Goal: Answer question/provide support: Answer question/provide support

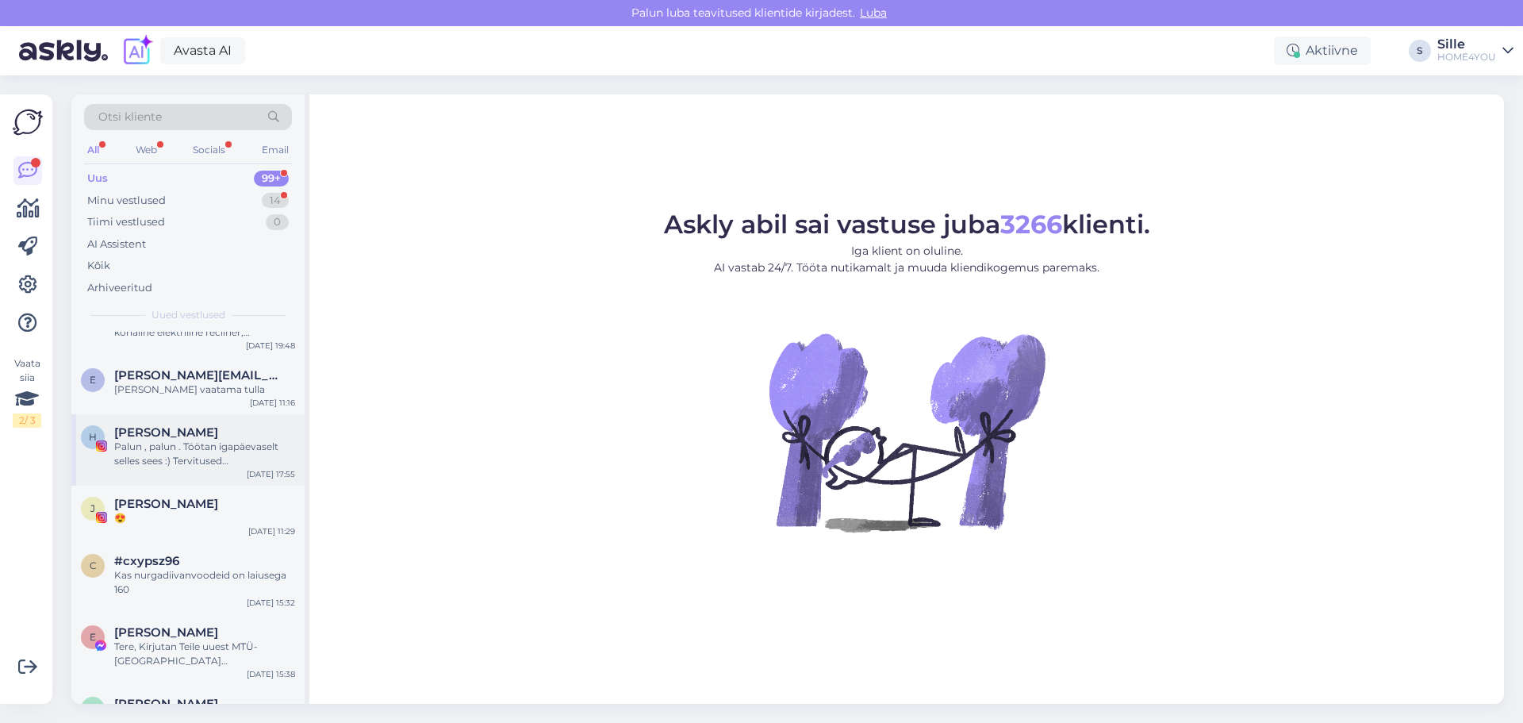
scroll to position [238, 0]
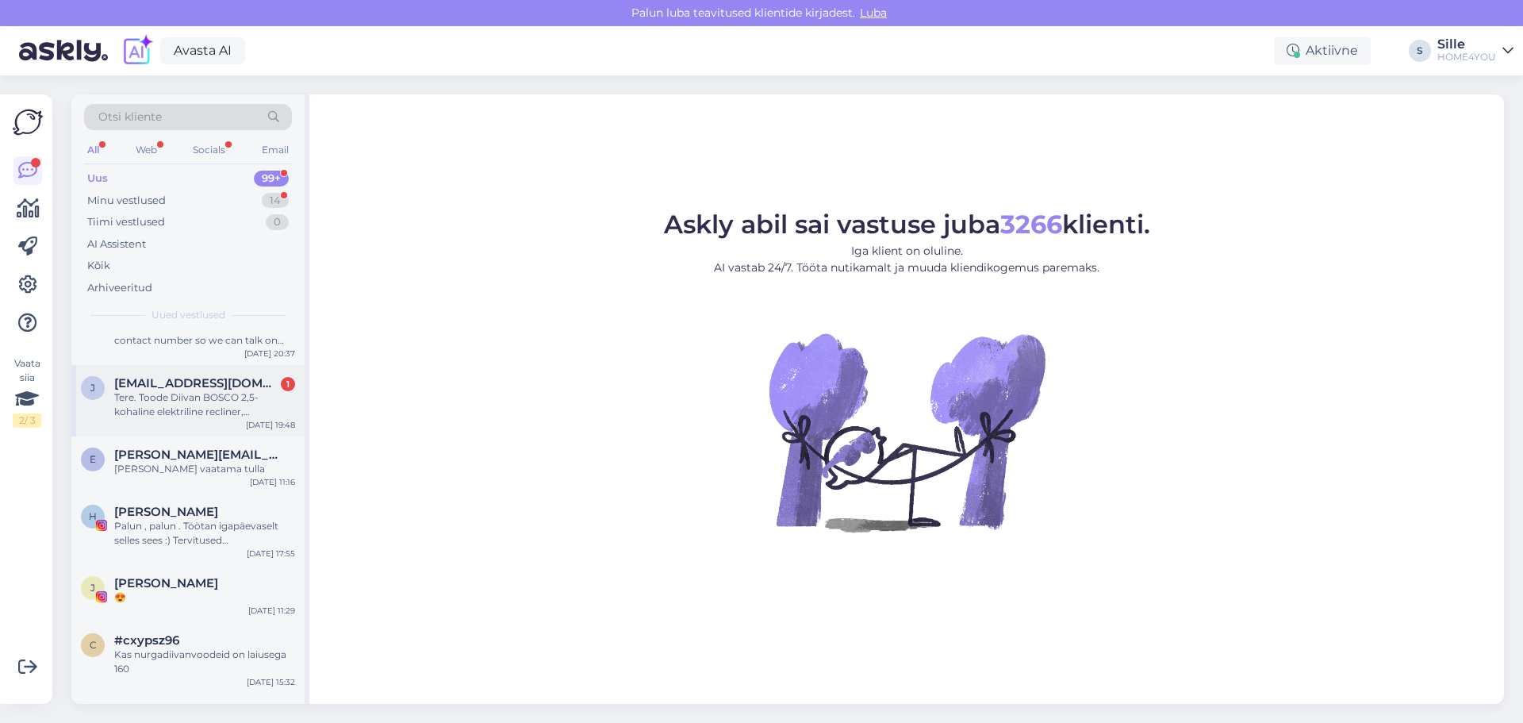
click at [237, 404] on div "Tere. Toode Diivan BOSCO 2,5-kohaline elektriline recliner, sinakashall, Tootek…" at bounding box center [204, 404] width 181 height 29
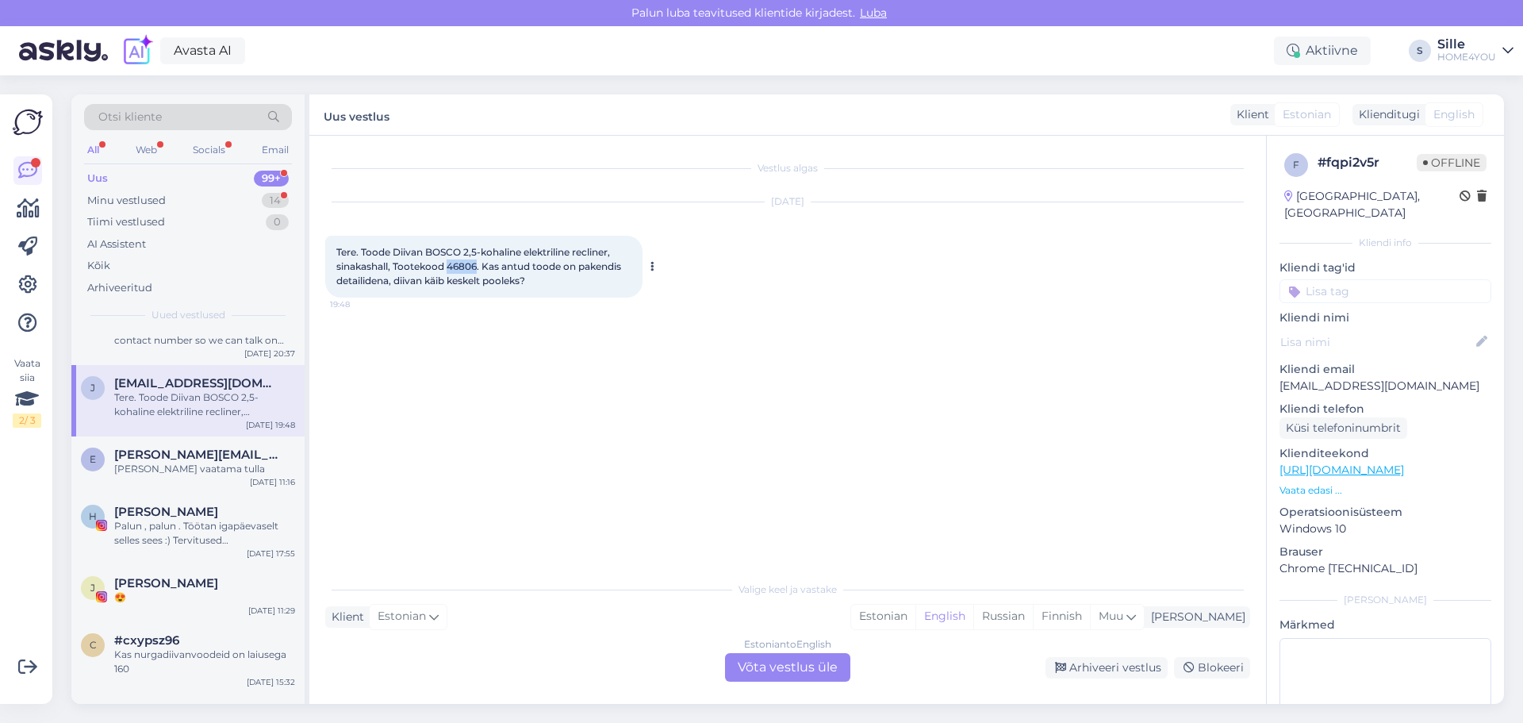
drag, startPoint x: 479, startPoint y: 263, endPoint x: 451, endPoint y: 266, distance: 28.7
click at [451, 266] on span "Tere. Toode Diivan BOSCO 2,5-kohaline elektriline recliner, sinakashall, Tootek…" at bounding box center [479, 266] width 287 height 40
copy span "46806"
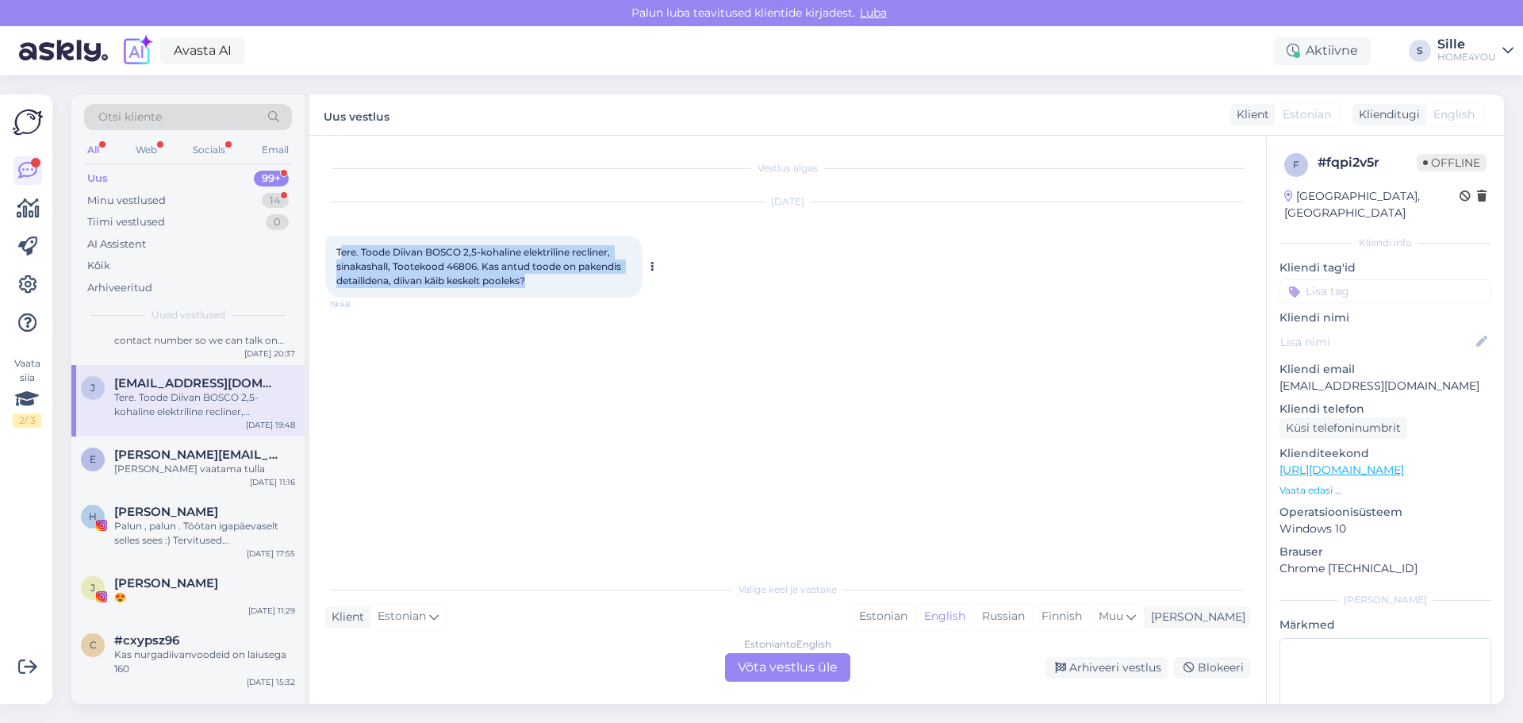
drag, startPoint x: 339, startPoint y: 248, endPoint x: 535, endPoint y: 284, distance: 199.1
click at [535, 284] on div "Tere. Toode Diivan BOSCO 2,5-kohaline elektriline recliner, sinakashall, Tootek…" at bounding box center [483, 267] width 317 height 62
copy span "ere. Toode Diivan BOSCO 2,5-kohaline elektriline recliner, sinakashall, Tooteko…"
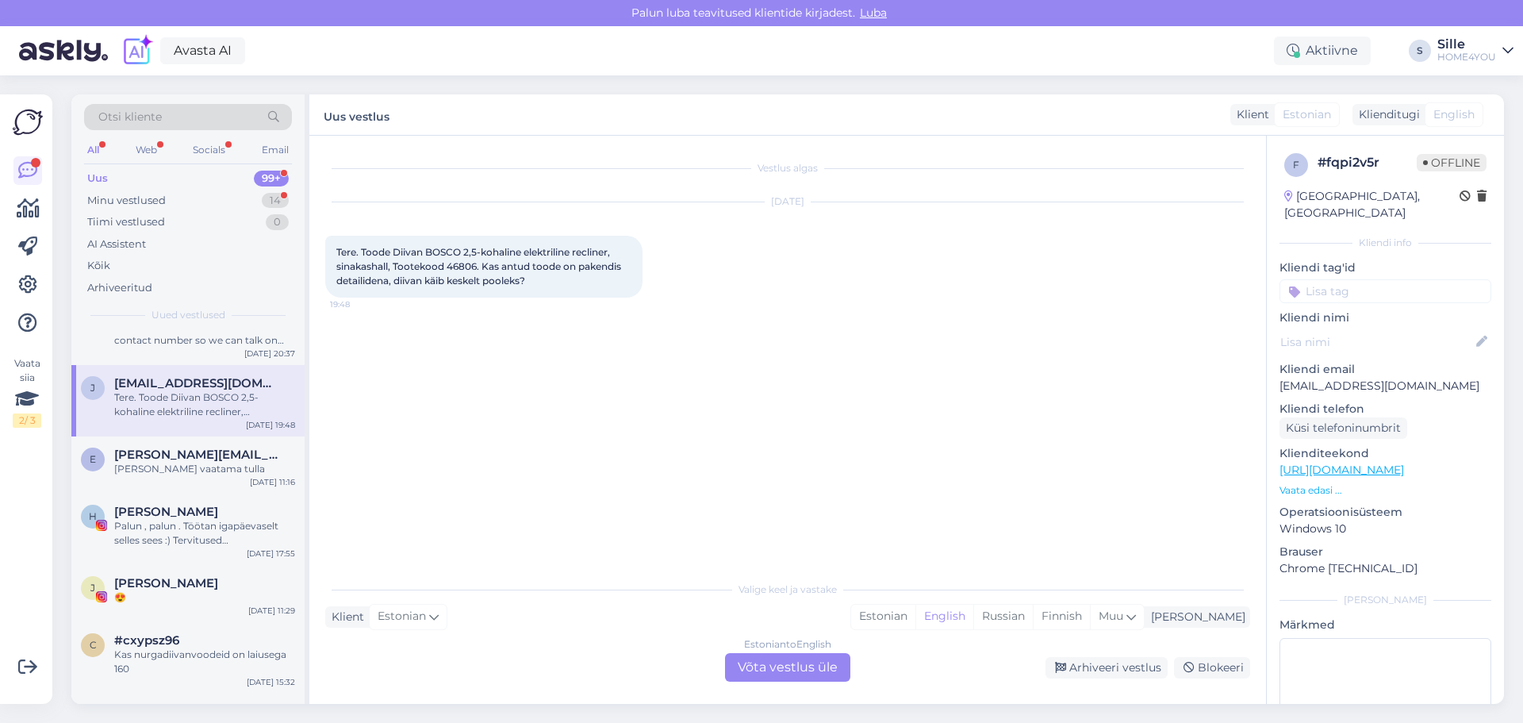
click at [800, 671] on div "Estonian to English Võta vestlus üle" at bounding box center [787, 667] width 125 height 29
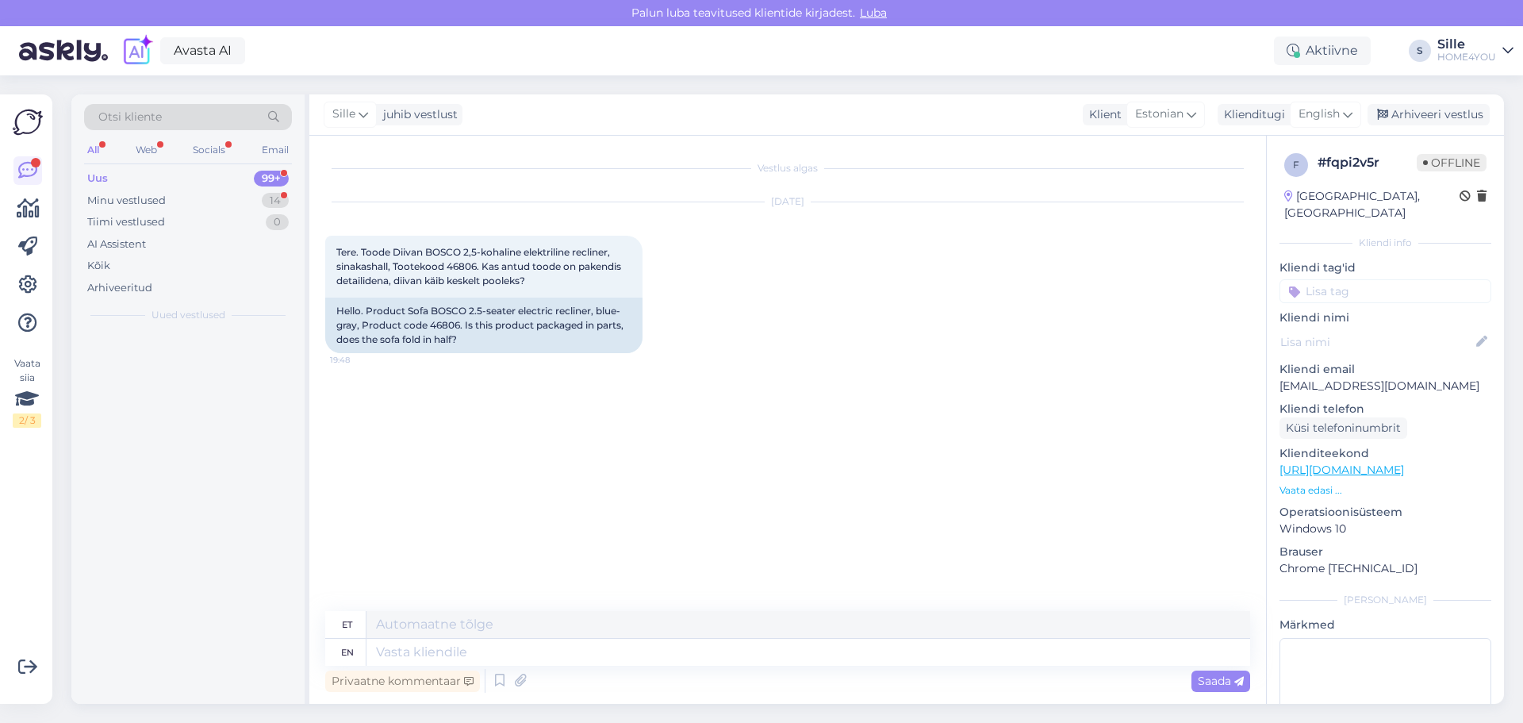
scroll to position [0, 0]
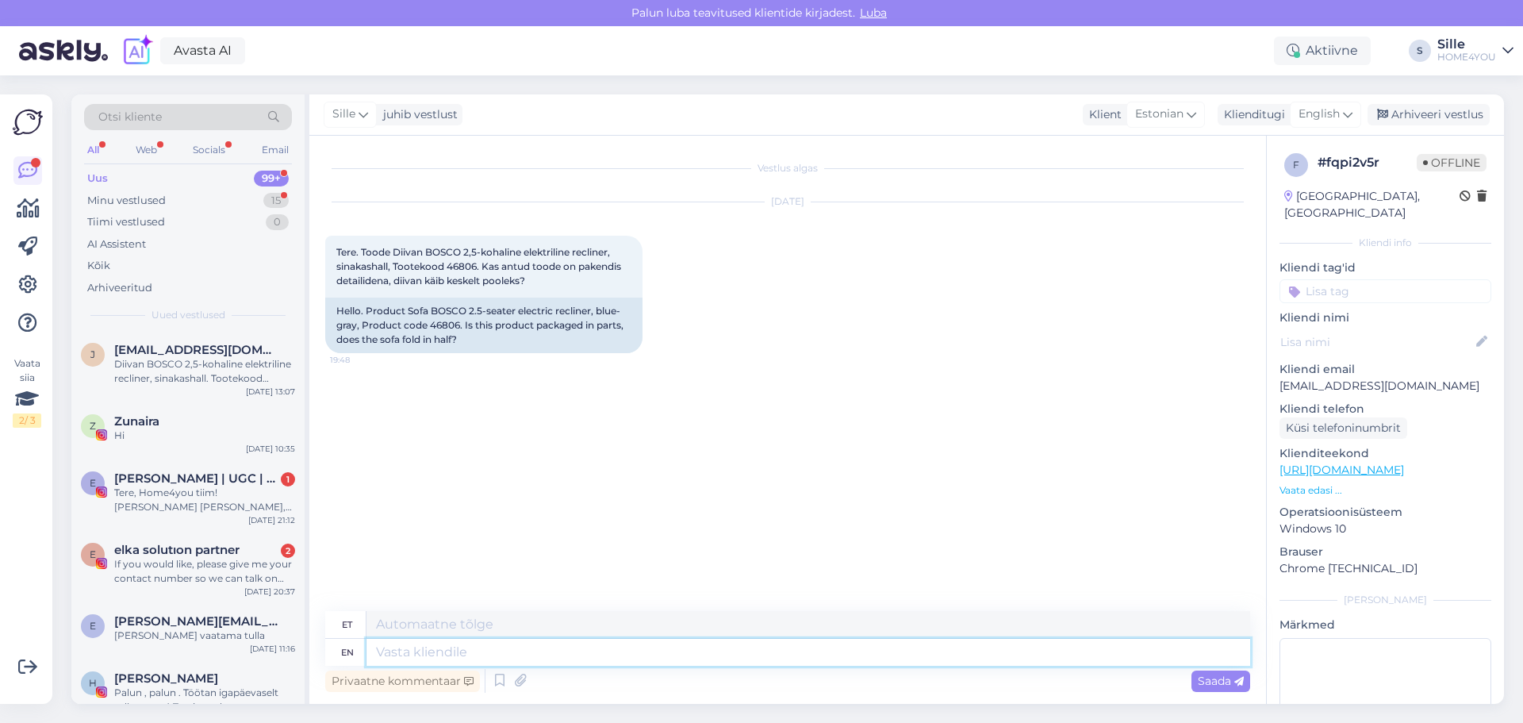
click at [657, 655] on textarea at bounding box center [808, 651] width 884 height 27
click at [1332, 114] on span "English" at bounding box center [1318, 113] width 41 height 17
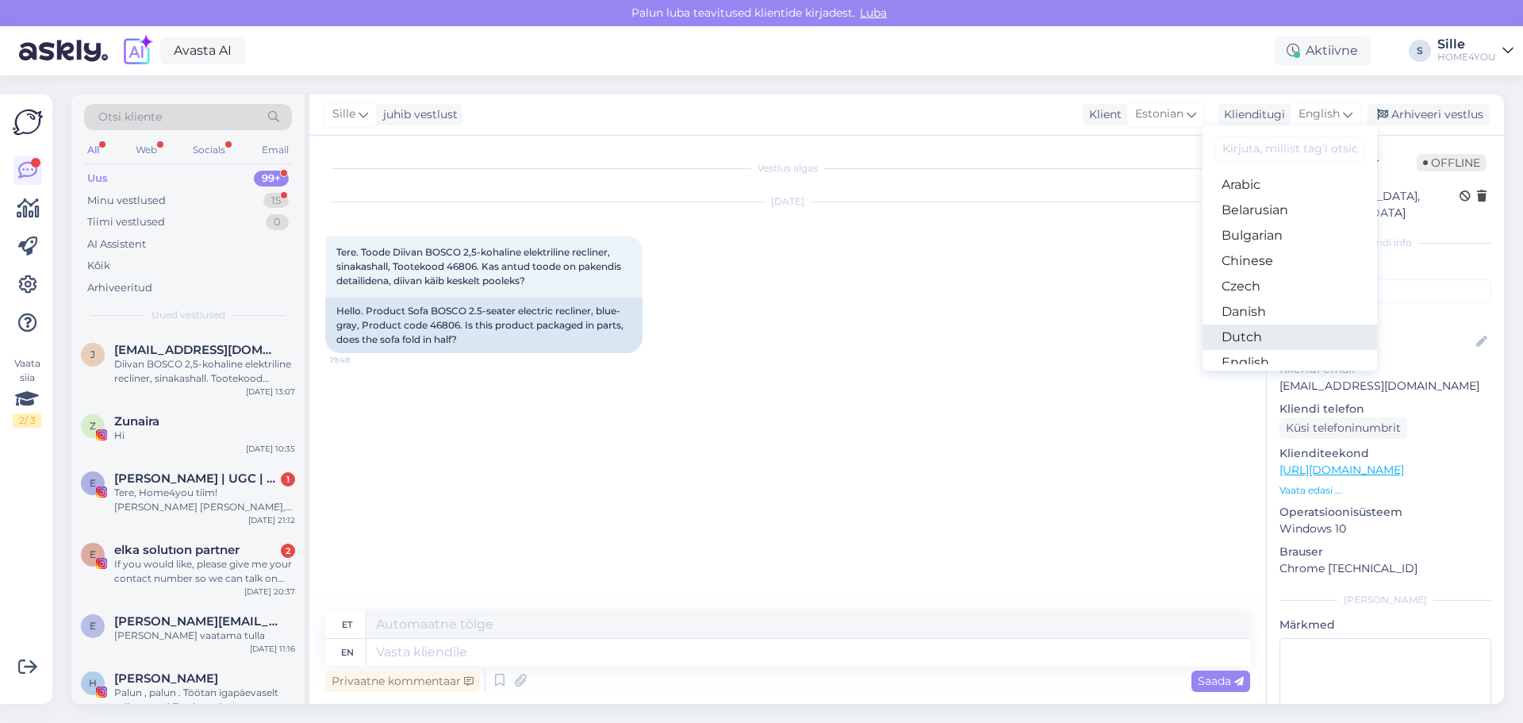
scroll to position [159, 0]
click at [1255, 230] on link "Estonian" at bounding box center [1289, 229] width 174 height 25
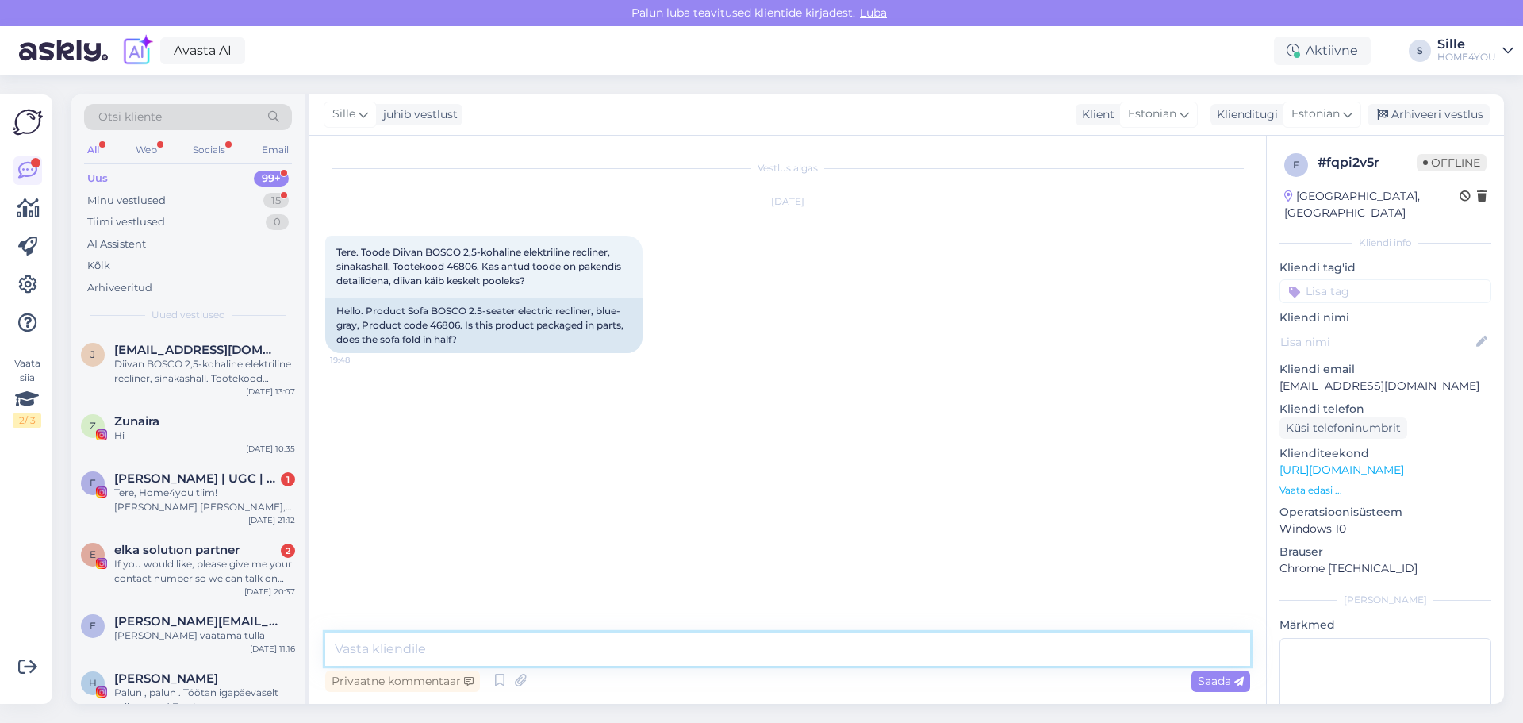
click at [673, 650] on textarea at bounding box center [787, 648] width 925 height 33
paste textarea "detailidena on seljatoed, ülejäänud on ühes tüki"
click at [372, 647] on textarea "Tere, detailidena on seljatoed, ülejäänud on ühes tüki" at bounding box center [787, 648] width 925 height 33
click at [370, 644] on textarea "Tere, detailidena on seljatoed, ülejäänud on ühes tüki" at bounding box center [787, 648] width 925 height 33
click at [774, 651] on textarea "Tere, ei käi pooleks, detailidena on seljatoed, ülejäänud on ühes tüki" at bounding box center [787, 648] width 925 height 33
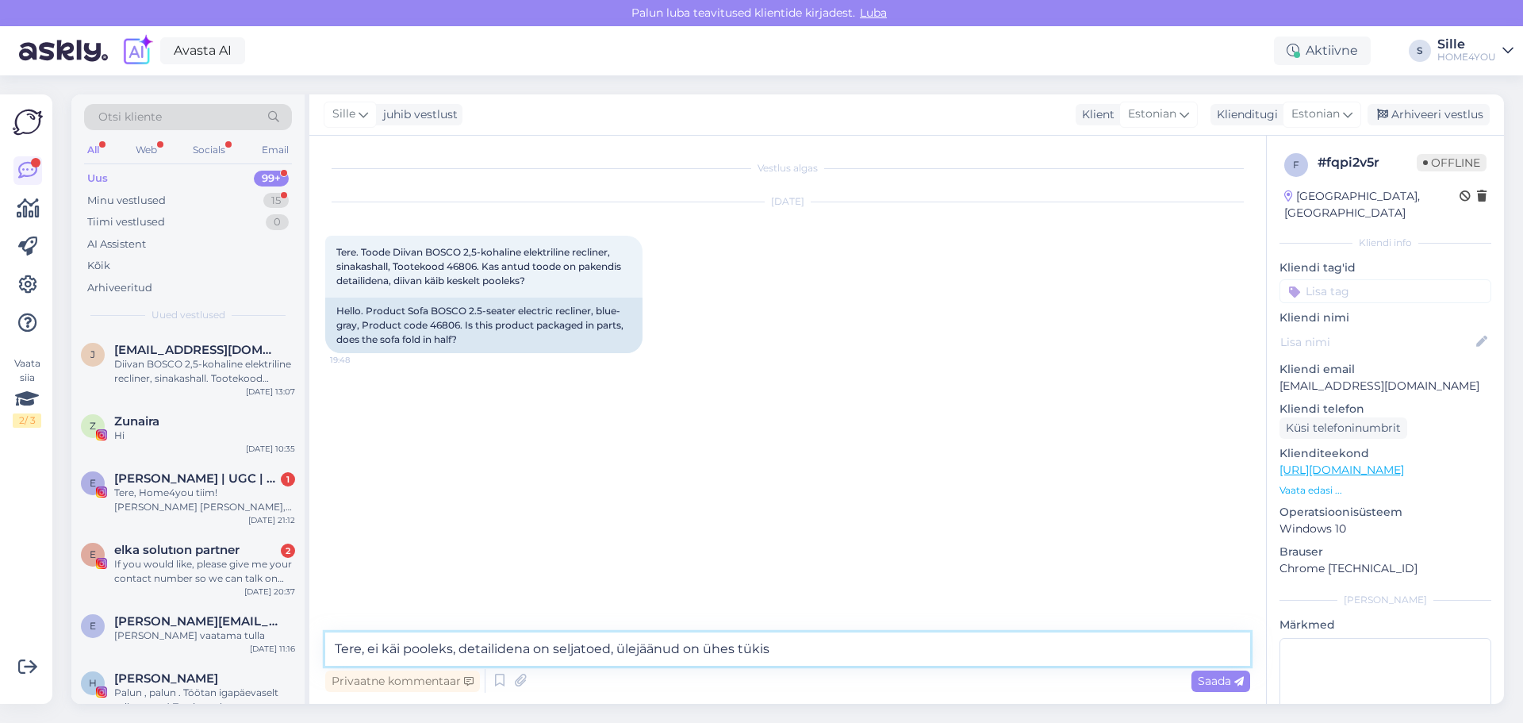
type textarea "Tere, ei käi pooleks, detailidena on seljatoed, ülejäänud on ühes tükis."
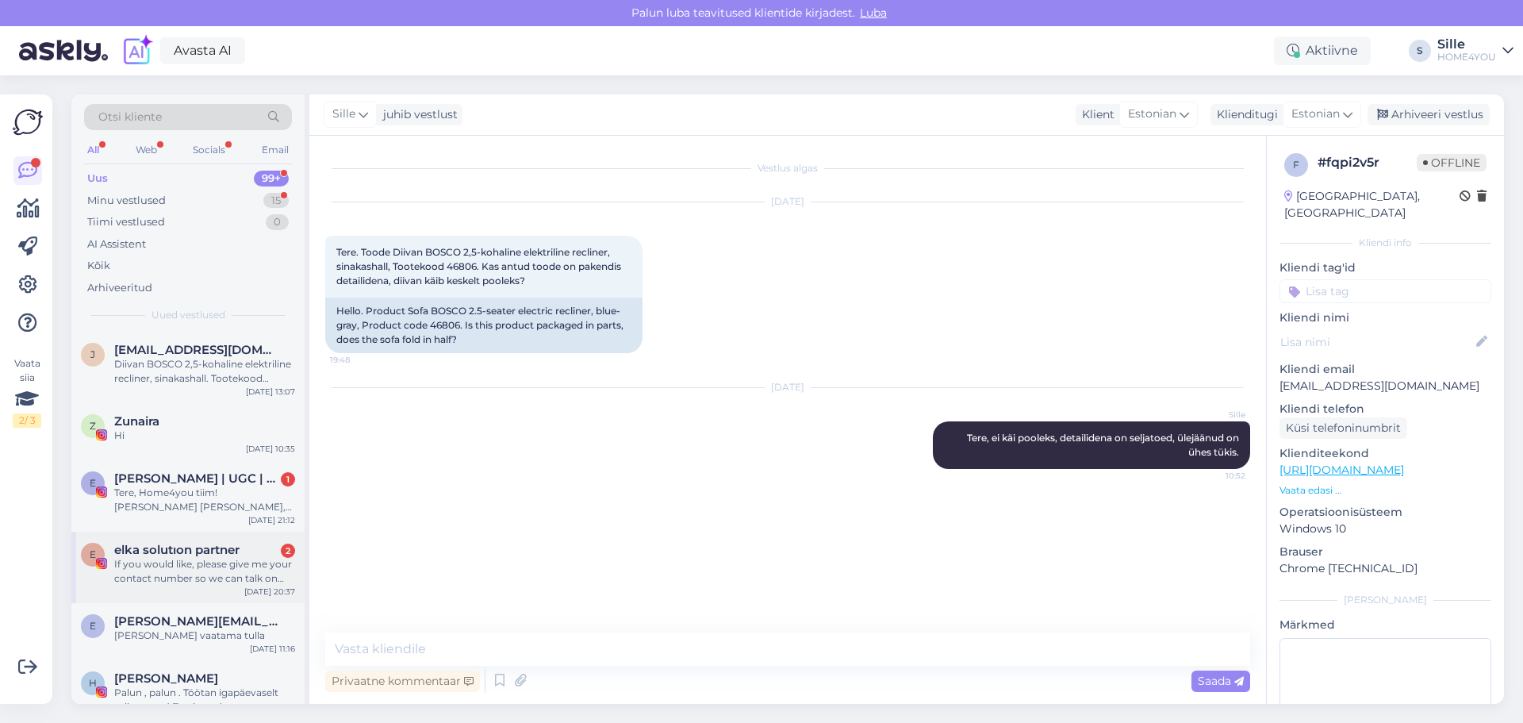
click at [136, 546] on span "elka solutıon partner" at bounding box center [176, 550] width 125 height 14
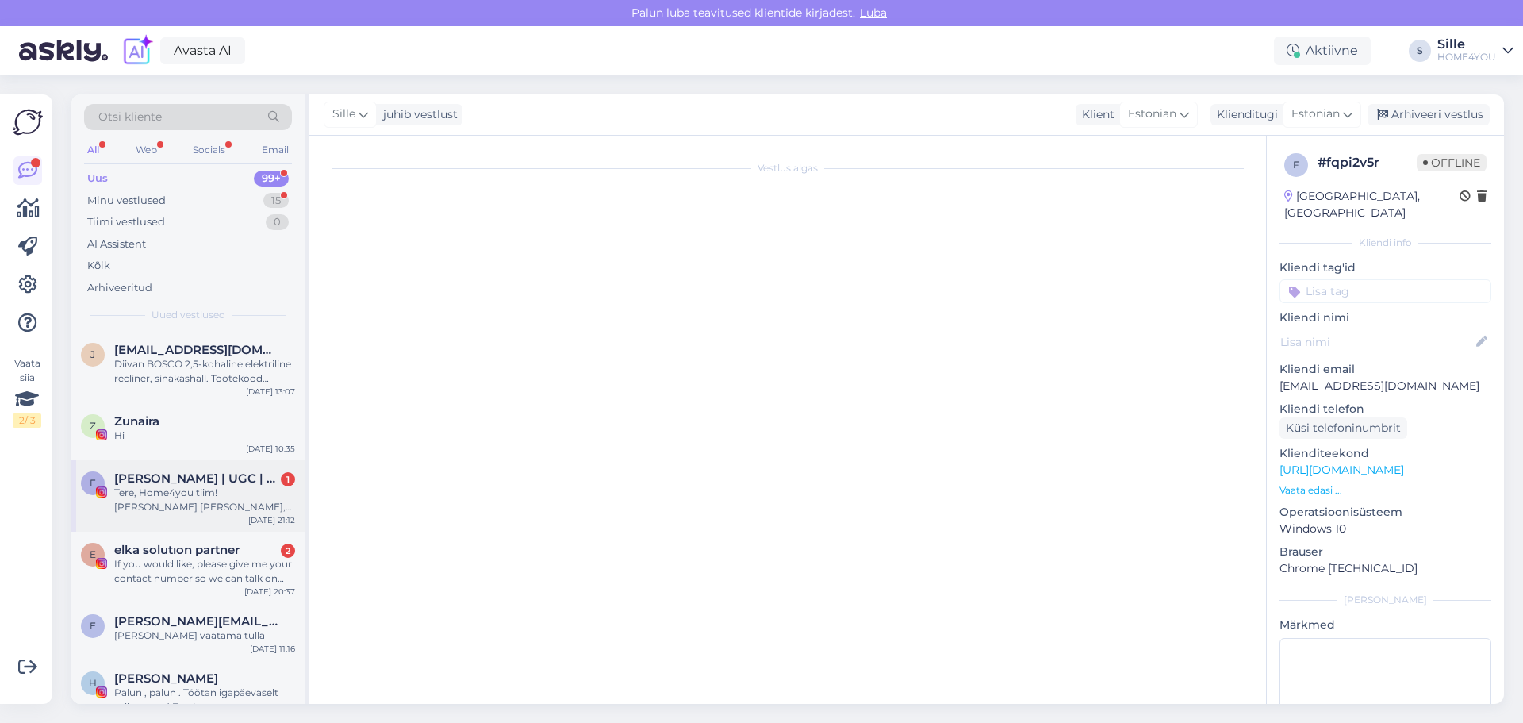
scroll to position [864, 0]
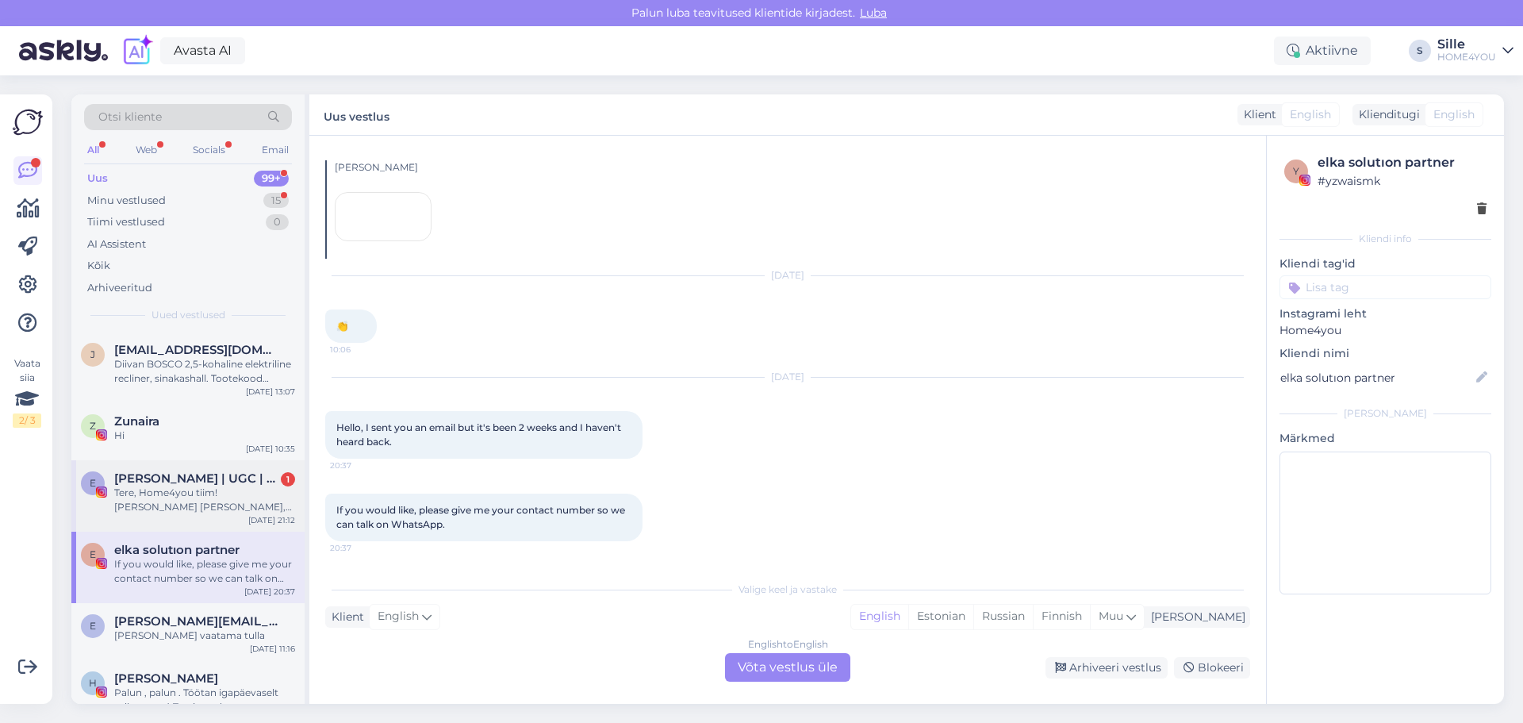
click at [156, 492] on div "Tere, Home4you tiim! [PERSON_NAME] [PERSON_NAME], pereema, [PERSON_NAME] unistu…" at bounding box center [204, 499] width 181 height 29
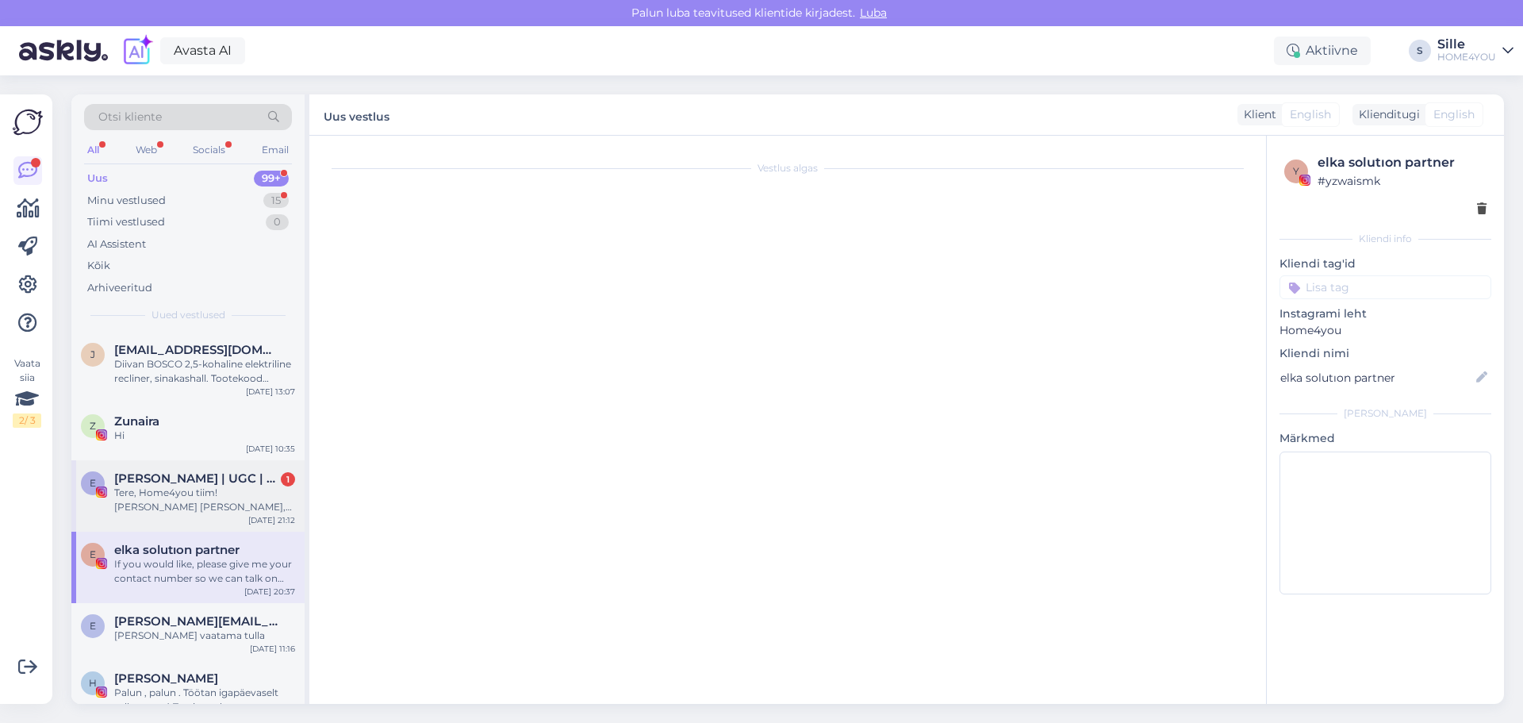
scroll to position [0, 0]
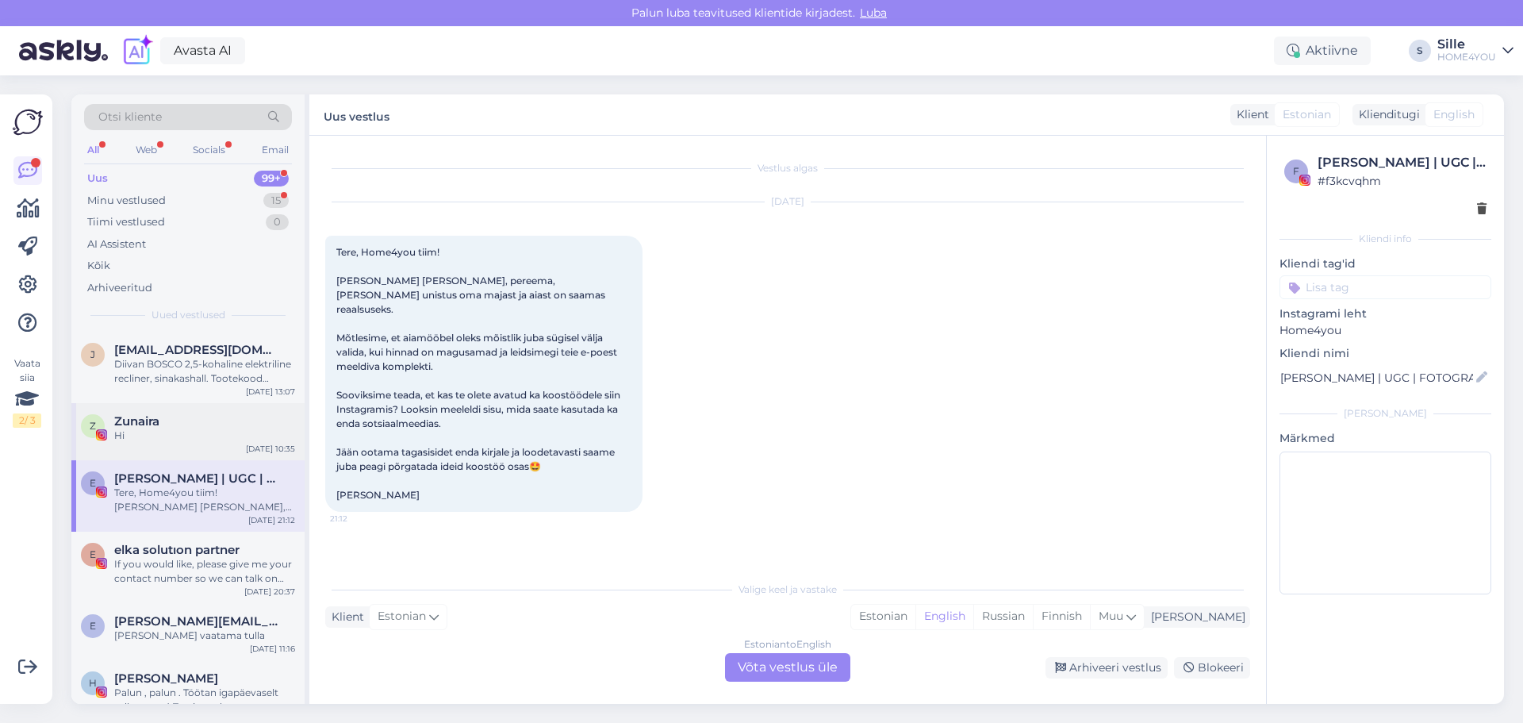
click at [149, 422] on span "Zunaira" at bounding box center [136, 421] width 45 height 14
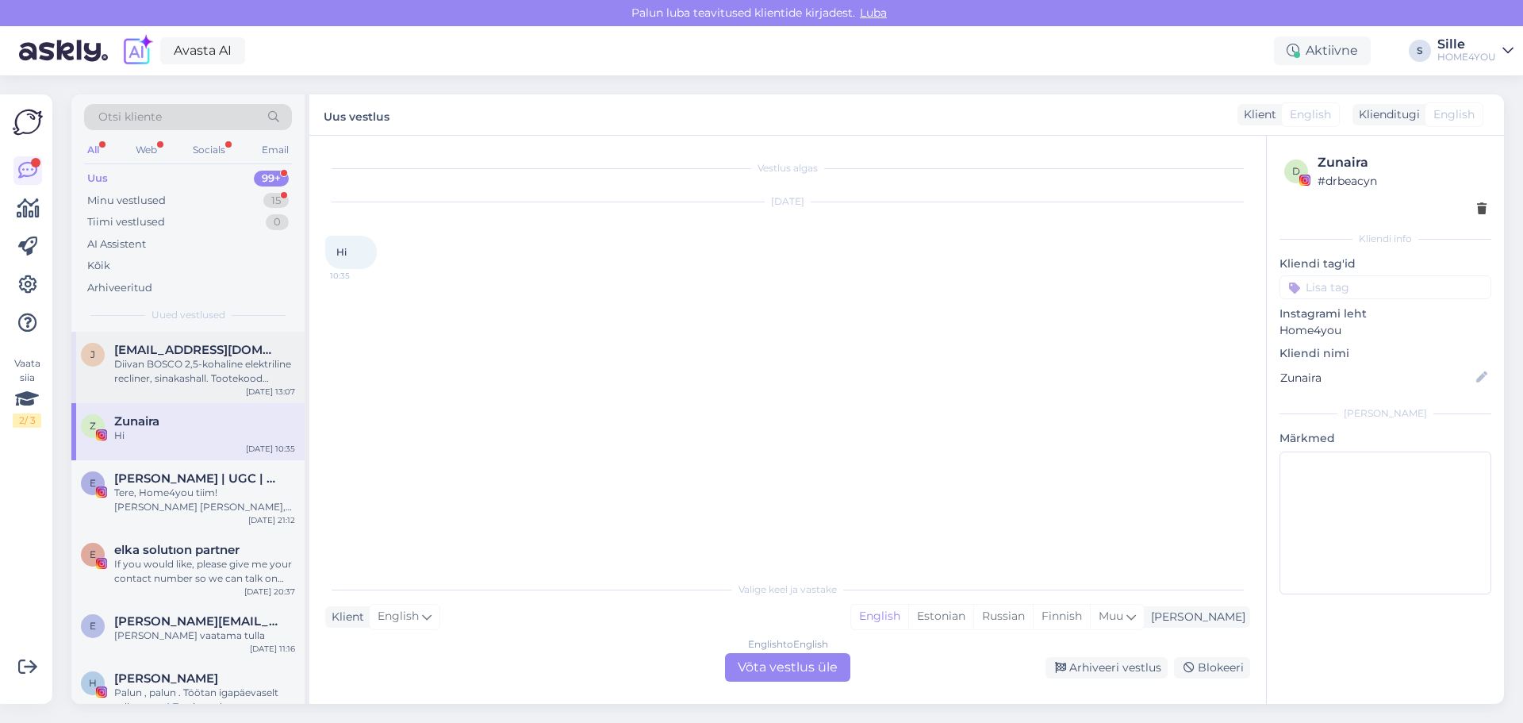
click at [163, 362] on div "Diivan BOSCO 2,5-kohaline elektriline recliner, sinakashall. Tootekood 46806. K…" at bounding box center [204, 371] width 181 height 29
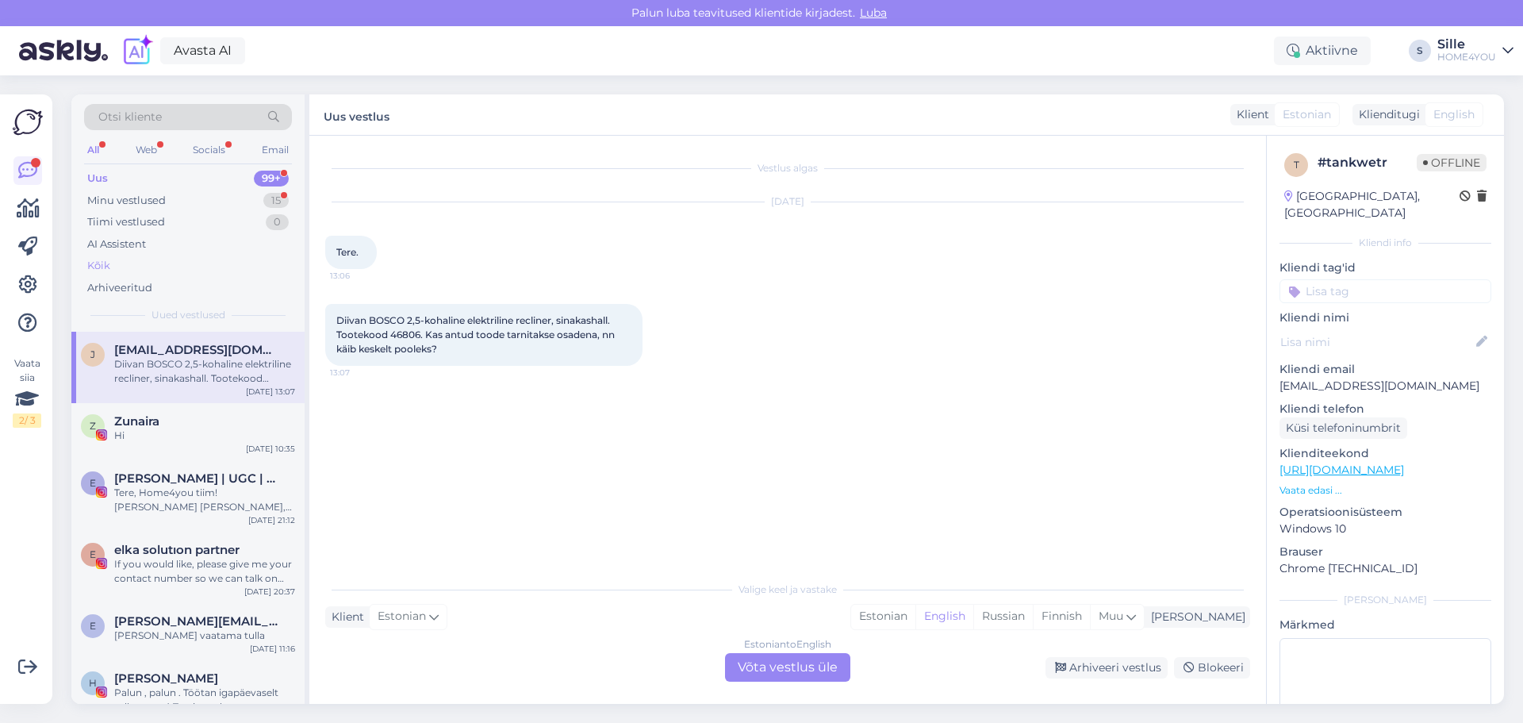
click at [105, 263] on div "Kõik" at bounding box center [98, 266] width 23 height 16
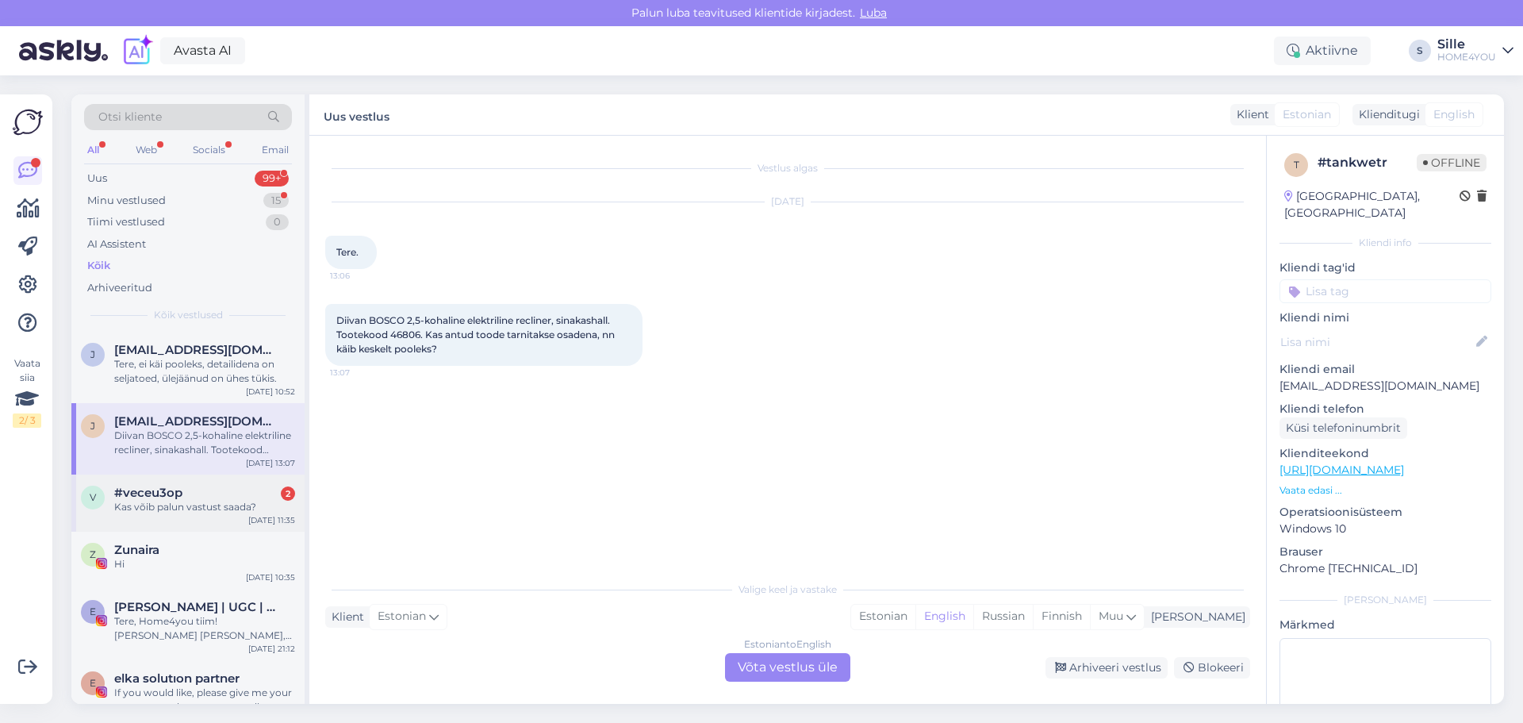
click at [204, 508] on div "Kas võib palun vastust saada?" at bounding box center [204, 507] width 181 height 14
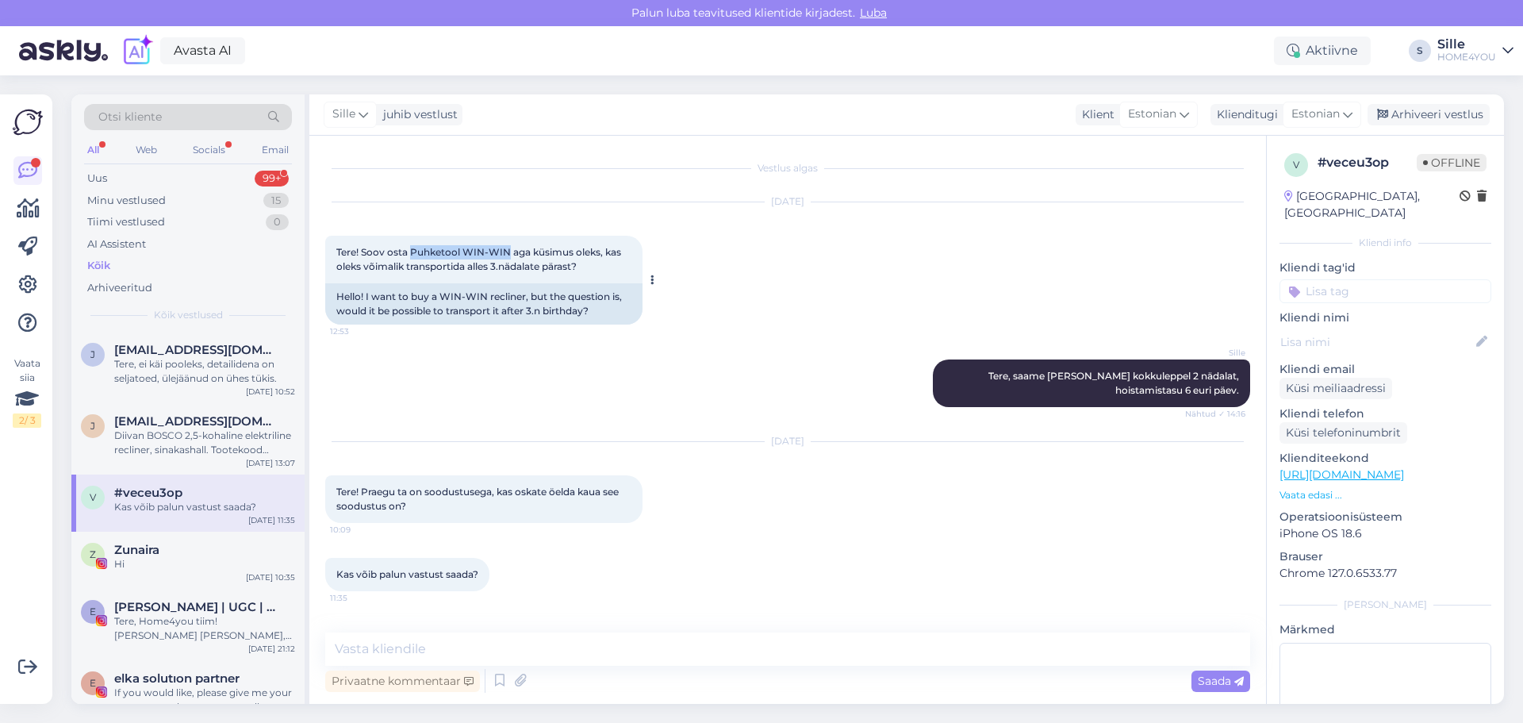
drag, startPoint x: 411, startPoint y: 251, endPoint x: 508, endPoint y: 244, distance: 97.8
click at [508, 244] on div "Tere! Soov osta Puhketool WIN-WIN aga küsimus oleks, kas oleks võimalik transpo…" at bounding box center [483, 260] width 317 height 48
copy span "Puhketool WIN-WIN"
click at [644, 650] on textarea at bounding box center [787, 648] width 925 height 33
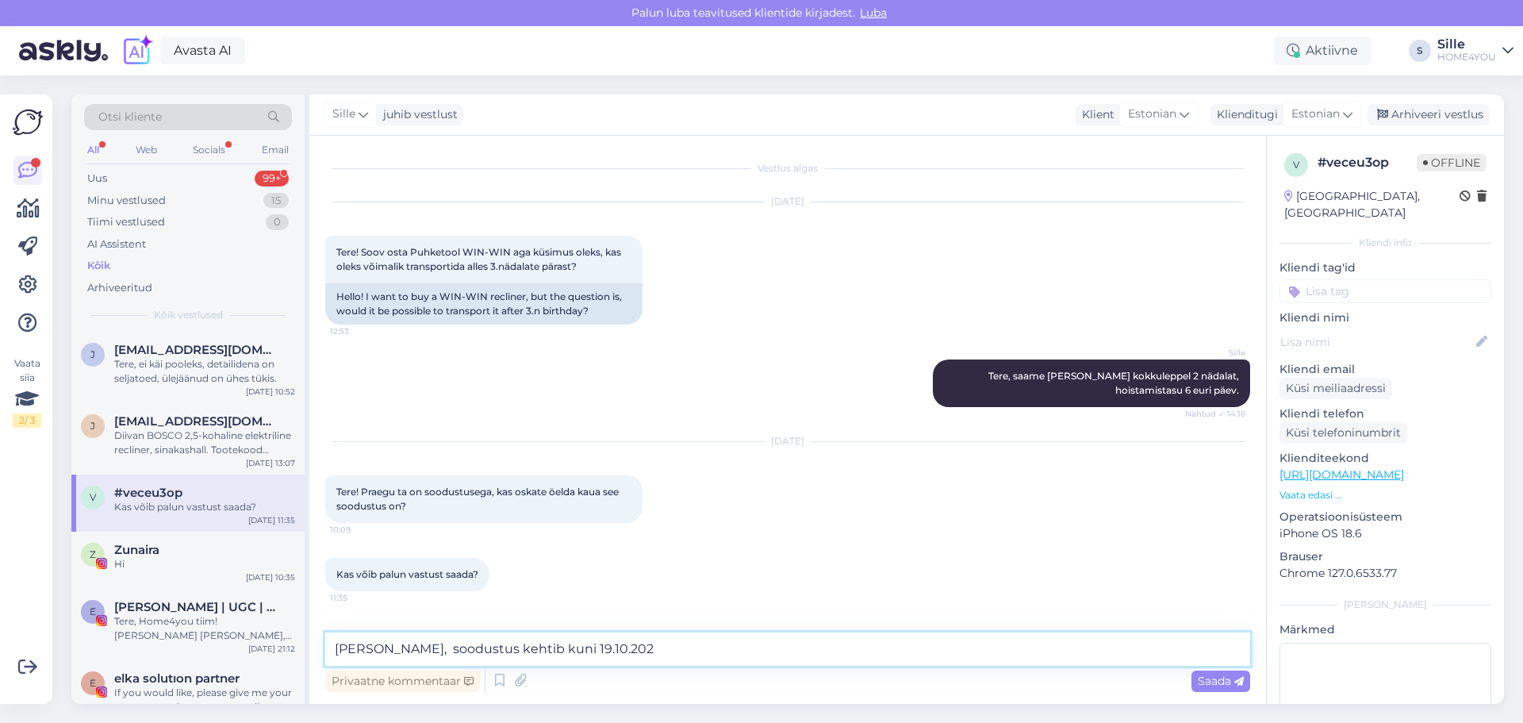
type textarea "[PERSON_NAME], soodustus kehtib kuni [DATE]"
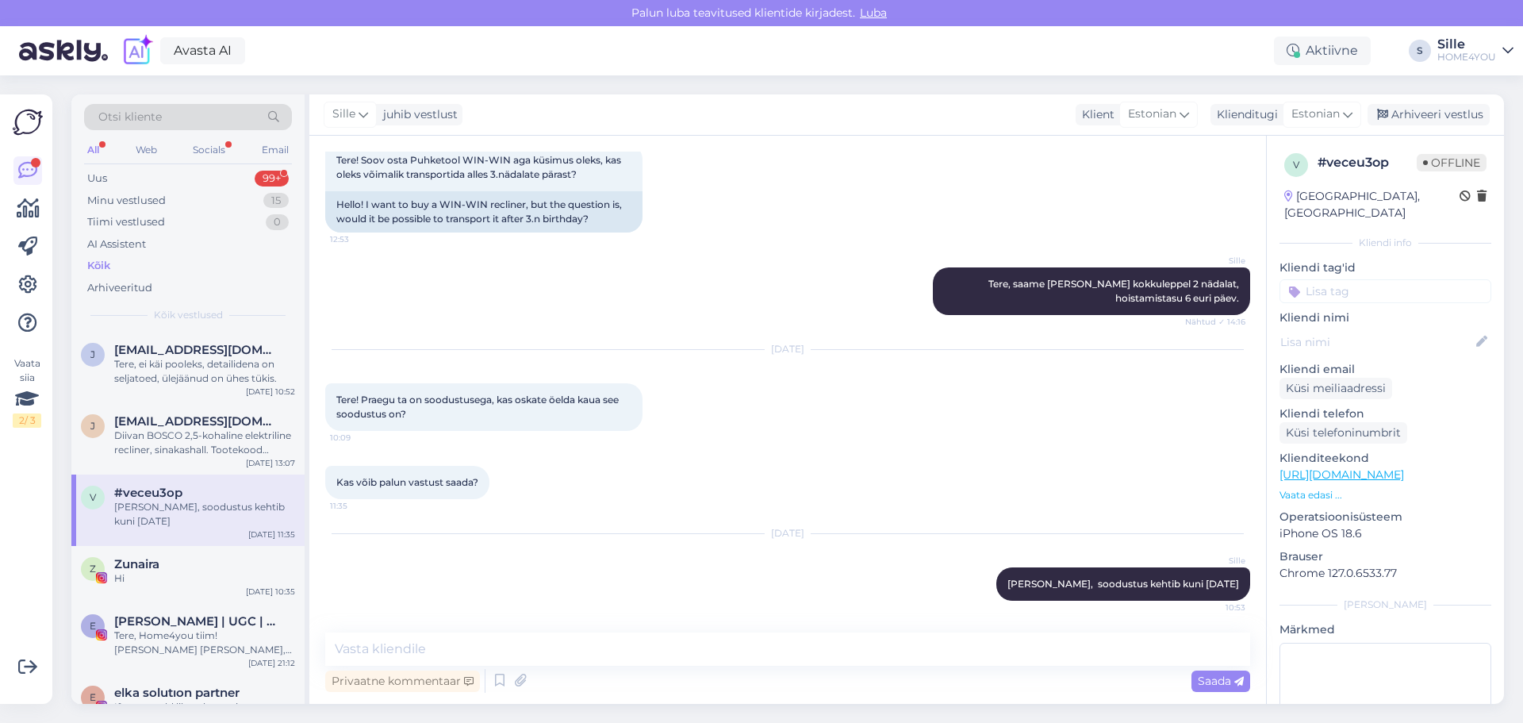
click at [106, 265] on div "Kõik" at bounding box center [98, 266] width 23 height 16
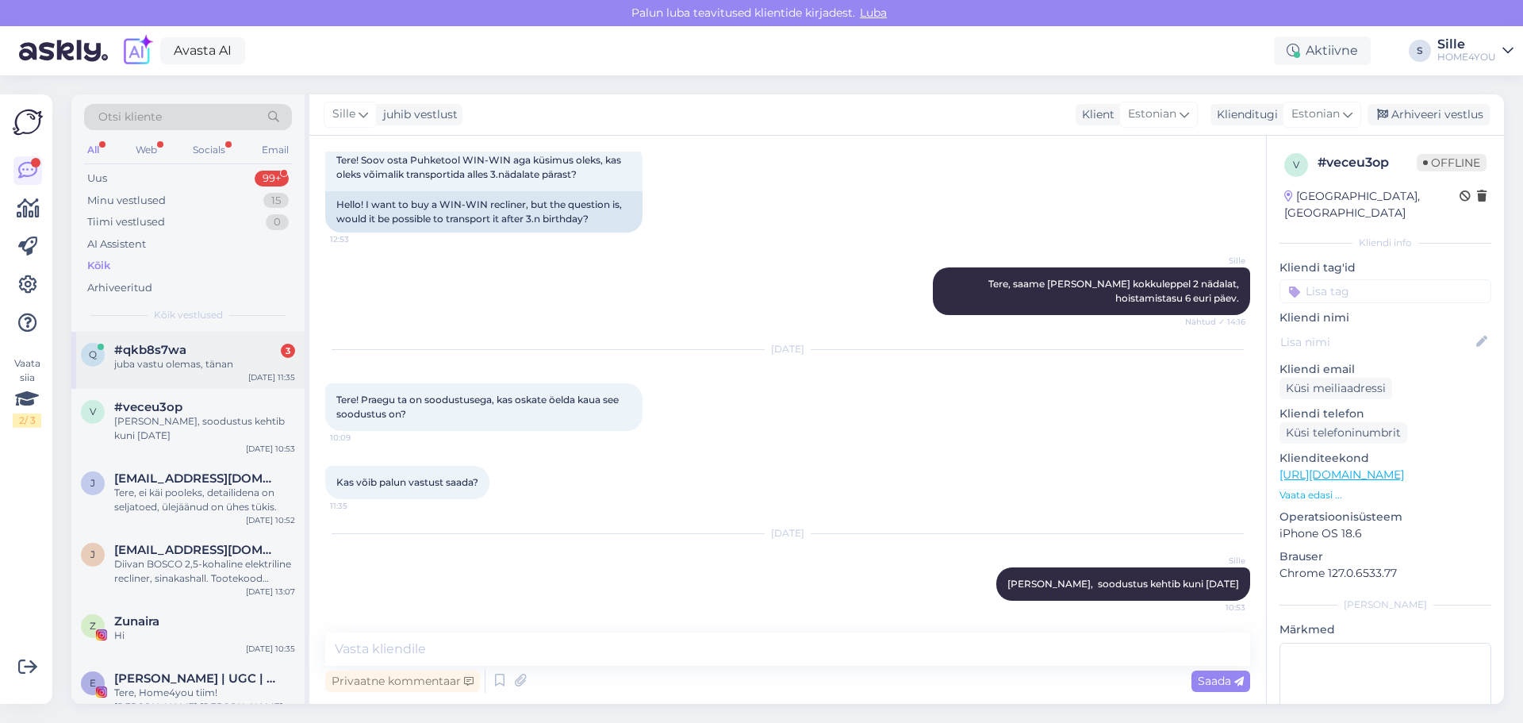
click at [216, 359] on div "juba vastu olemas, tänan" at bounding box center [204, 364] width 181 height 14
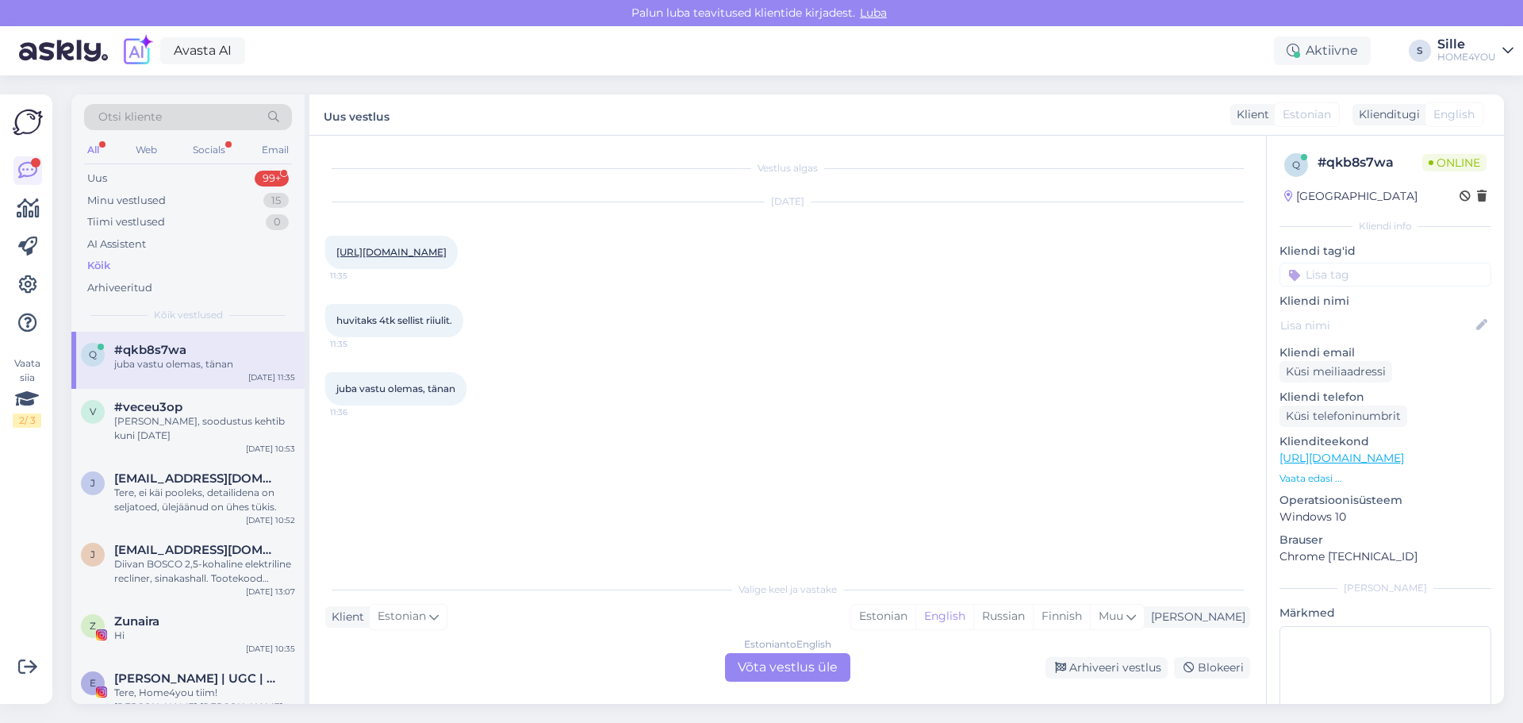
click at [102, 271] on div "Kõik" at bounding box center [98, 266] width 23 height 16
click at [105, 267] on div "Kõik" at bounding box center [98, 266] width 23 height 16
